Goal: Use online tool/utility: Utilize a website feature to perform a specific function

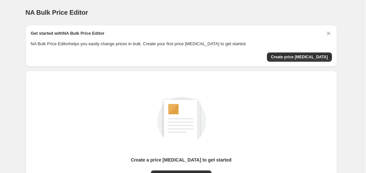
scroll to position [73, 0]
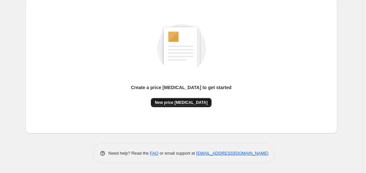
click at [169, 102] on span "New price [MEDICAL_DATA]" at bounding box center [181, 102] width 53 height 5
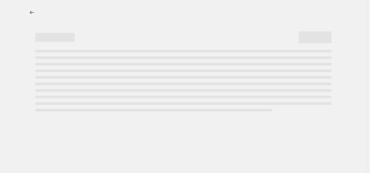
select select "percentage"
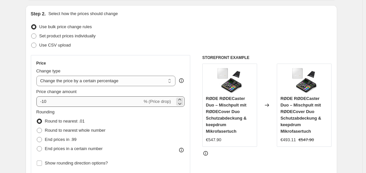
scroll to position [98, 0]
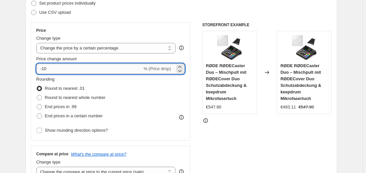
drag, startPoint x: 45, startPoint y: 69, endPoint x: 50, endPoint y: 69, distance: 4.9
click at [50, 69] on input "-10" at bounding box center [89, 69] width 106 height 11
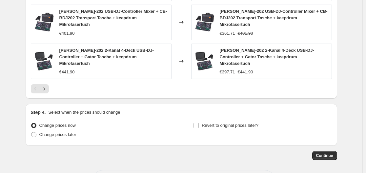
scroll to position [507, 0]
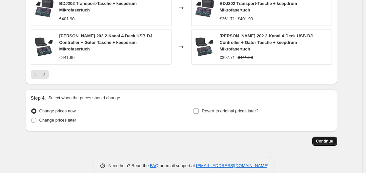
type input "-30"
click at [331, 139] on span "Continue" at bounding box center [324, 141] width 17 height 5
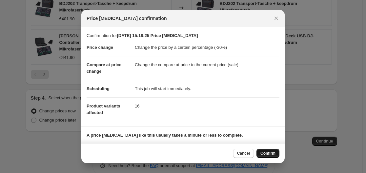
click at [266, 153] on span "Confirm" at bounding box center [268, 153] width 15 height 5
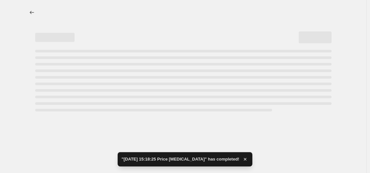
select select "percentage"
